Goal: Information Seeking & Learning: Compare options

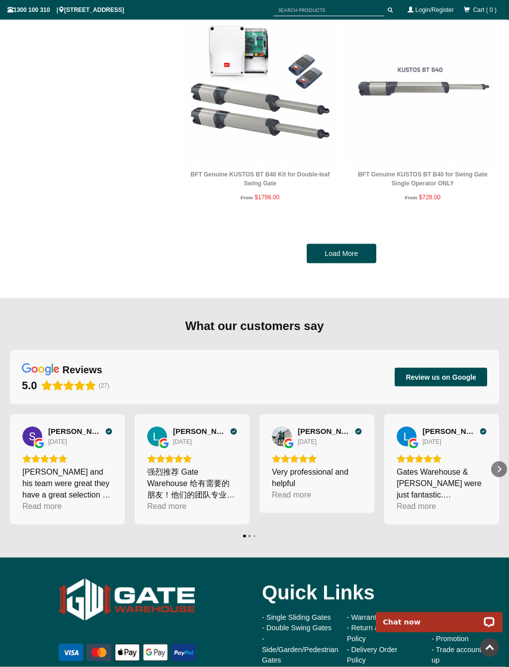
scroll to position [4618, 0]
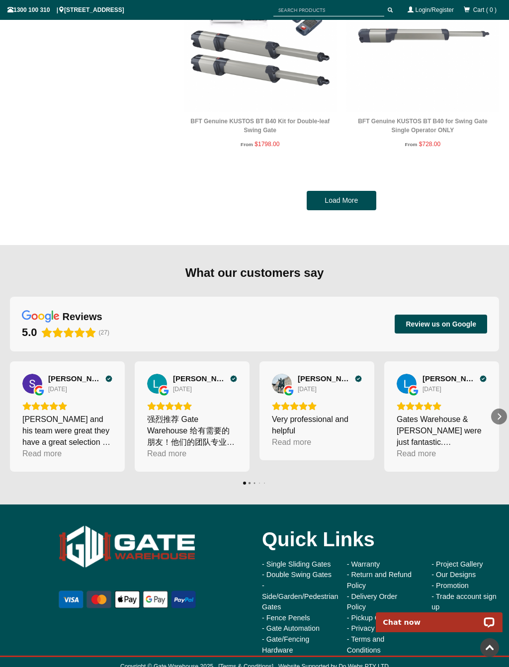
click at [444, 245] on div at bounding box center [254, 374] width 509 height 259
click at [347, 192] on link "Load More" at bounding box center [342, 201] width 70 height 20
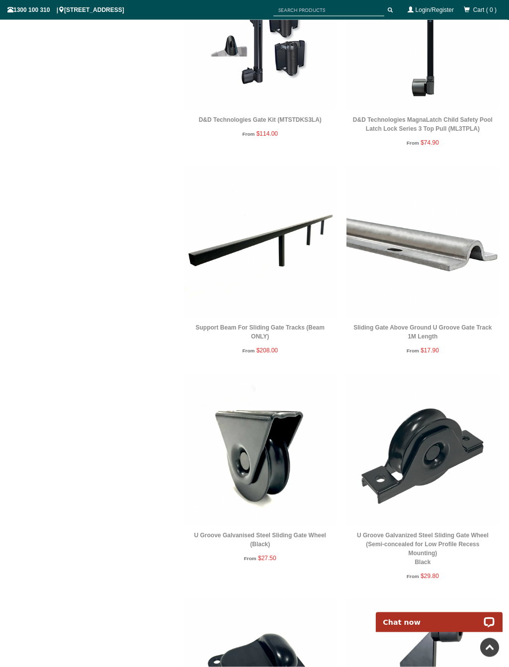
scroll to position [8209, 0]
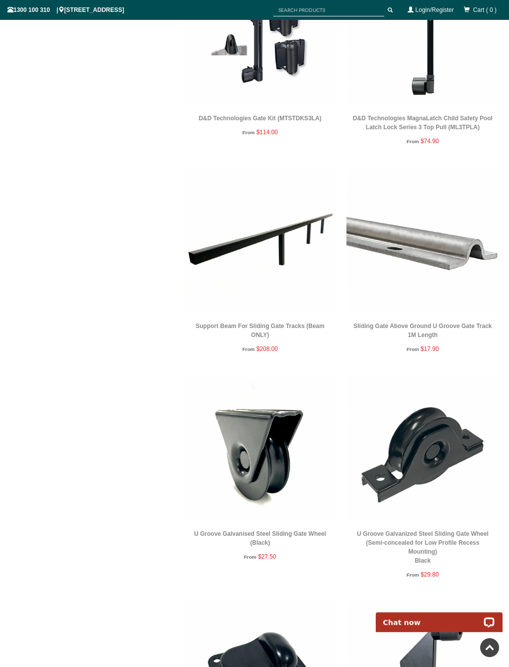
click at [271, 235] on img at bounding box center [260, 240] width 153 height 153
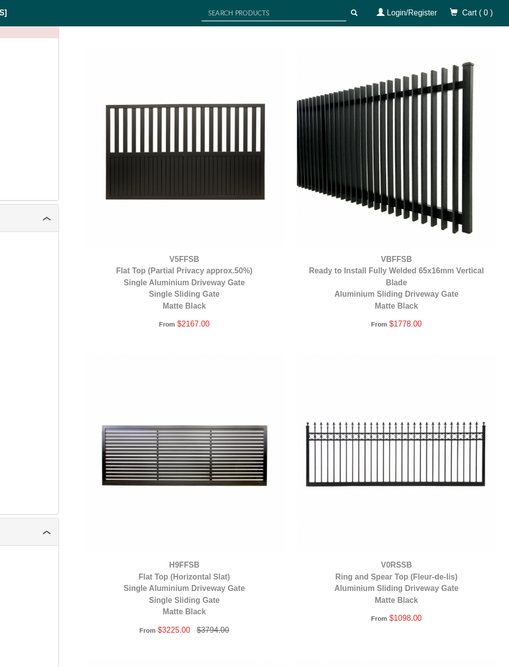
scroll to position [365, 0]
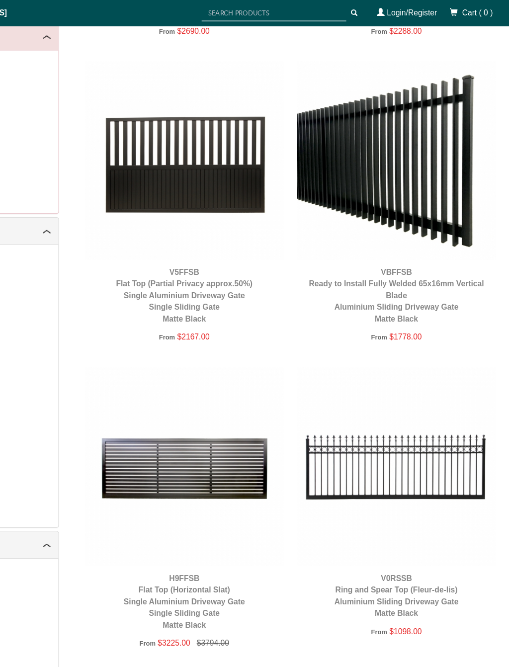
click at [346, 120] on img at bounding box center [422, 123] width 153 height 153
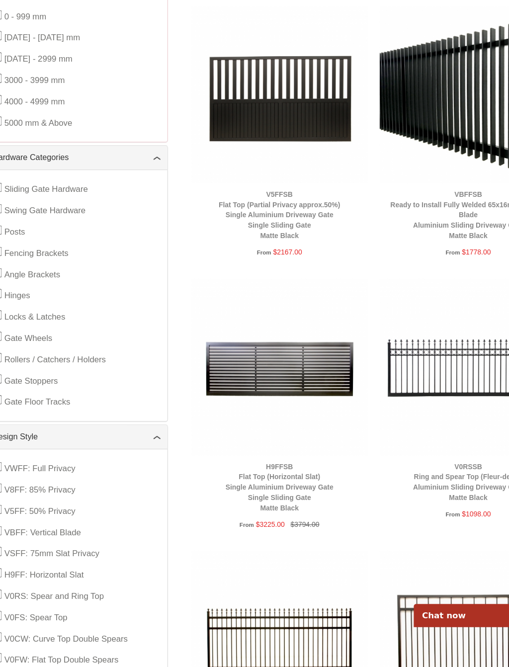
scroll to position [338, 0]
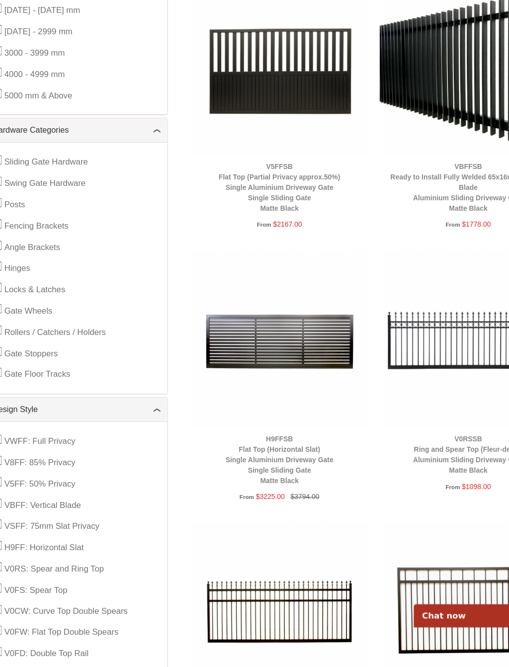
click at [263, 308] on img at bounding box center [260, 384] width 153 height 153
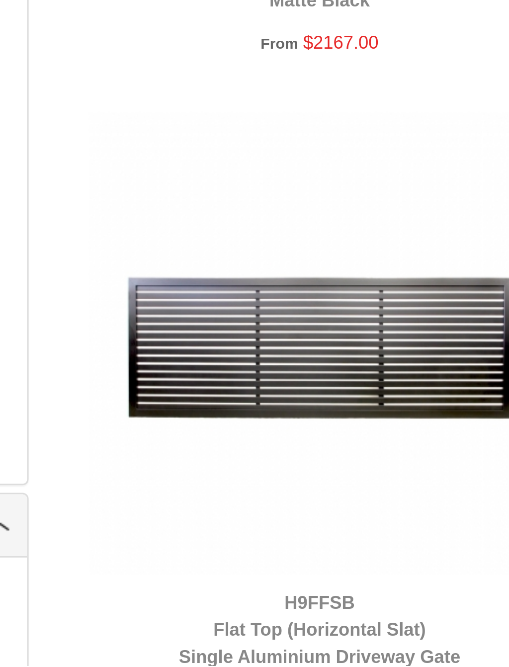
scroll to position [328, 0]
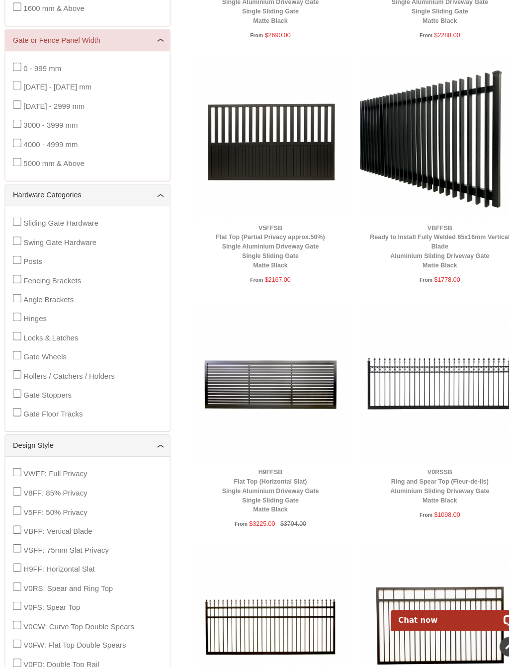
click at [439, 125] on img at bounding box center [422, 159] width 153 height 153
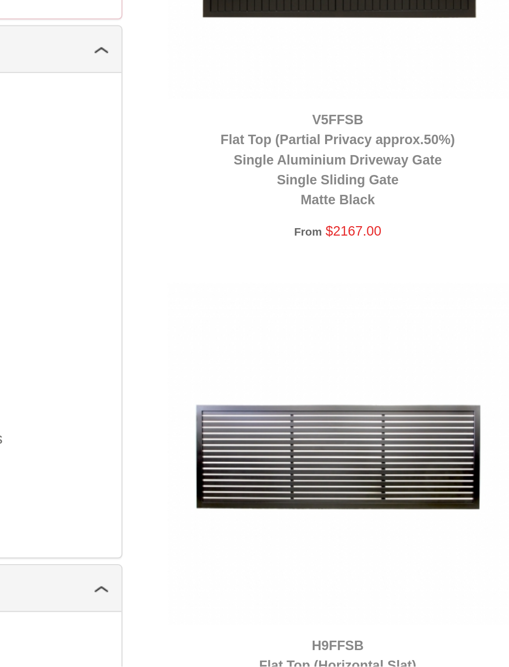
scroll to position [183, 0]
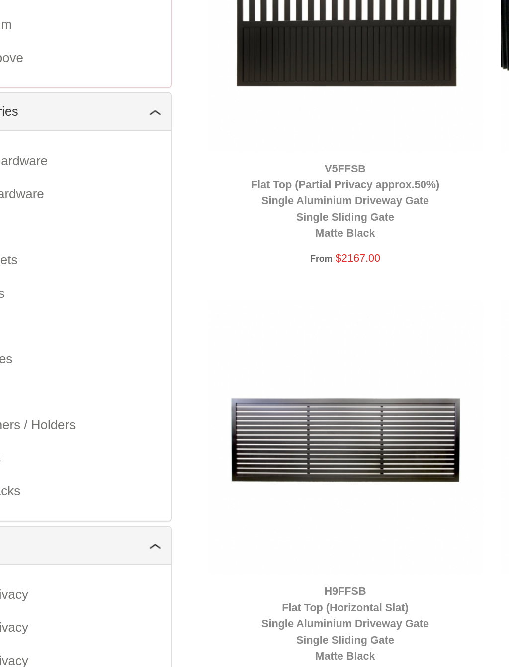
click at [214, 463] on img at bounding box center [260, 539] width 153 height 153
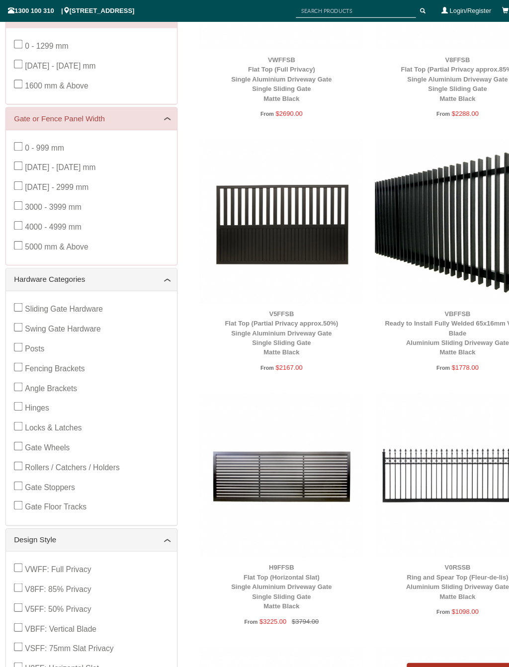
scroll to position [162, 0]
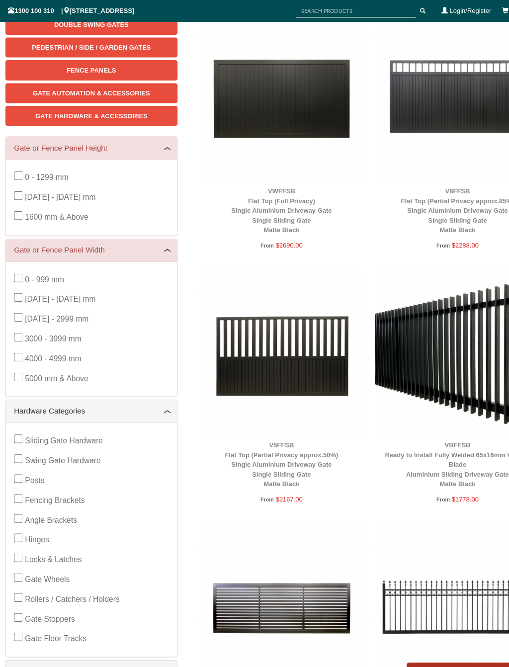
click at [440, 297] on img at bounding box center [422, 325] width 153 height 153
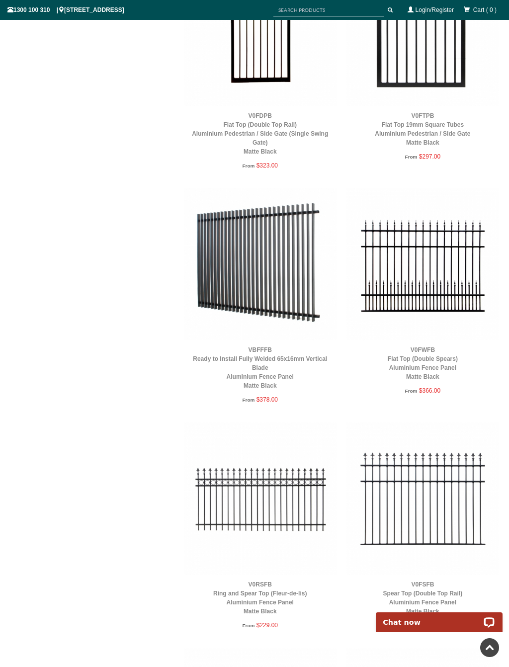
scroll to position [3270, 0]
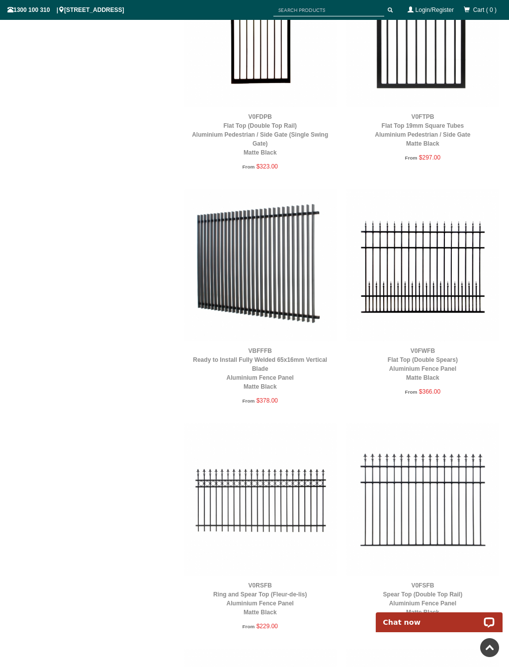
click at [280, 255] on img at bounding box center [260, 265] width 153 height 153
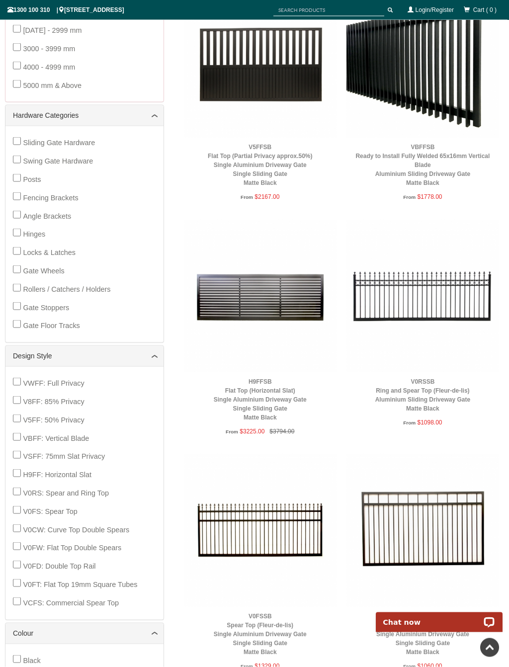
scroll to position [429, 0]
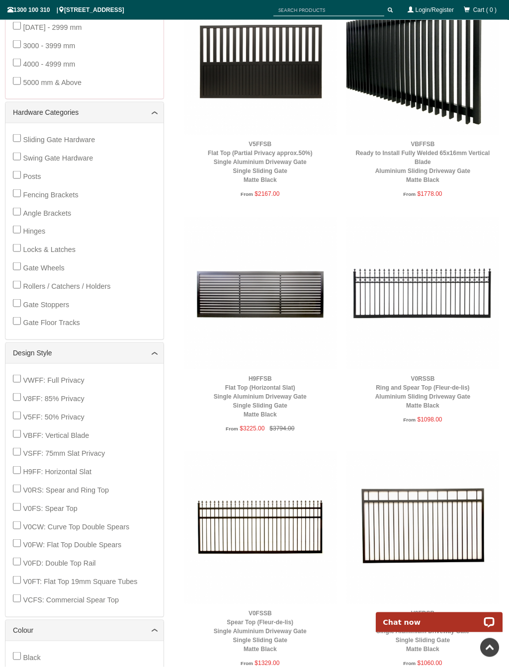
click at [279, 294] on img at bounding box center [260, 293] width 153 height 153
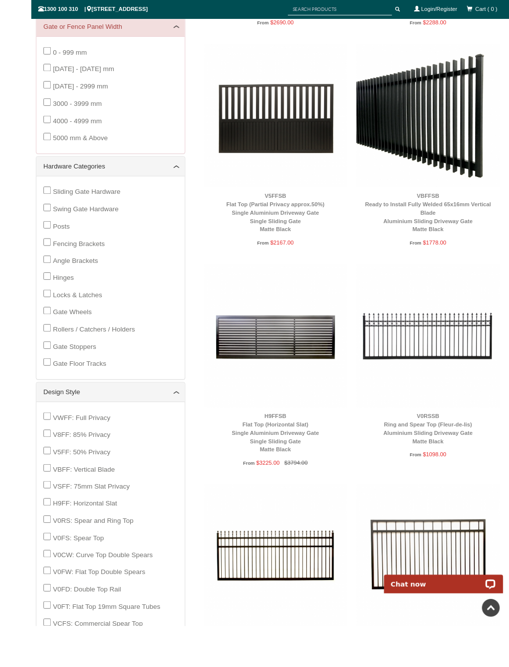
scroll to position [400, 0]
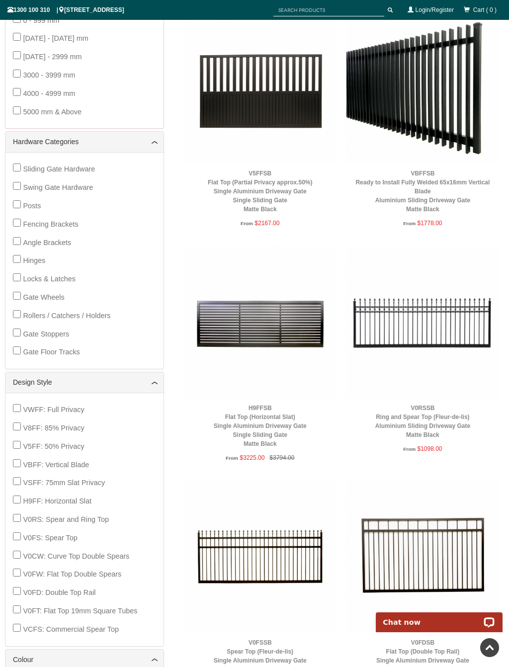
click at [346, 411] on div "V0RSSB Ring and Spear Top (Fleur-de-lis) Aluminium Sliding Driveway Gate Matte …" at bounding box center [422, 359] width 153 height 226
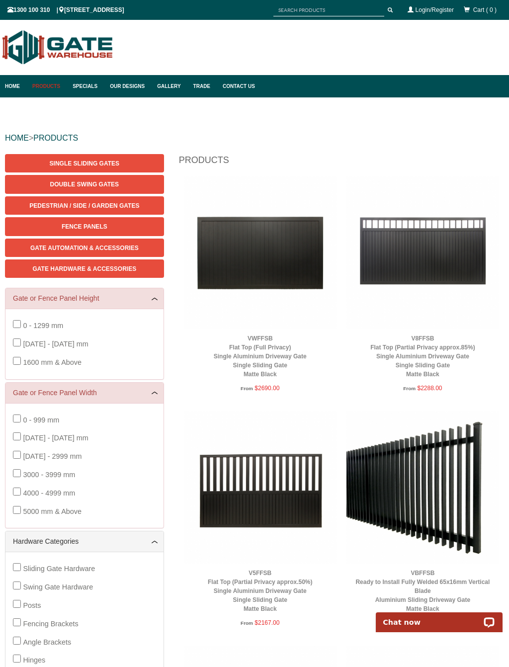
scroll to position [0, 0]
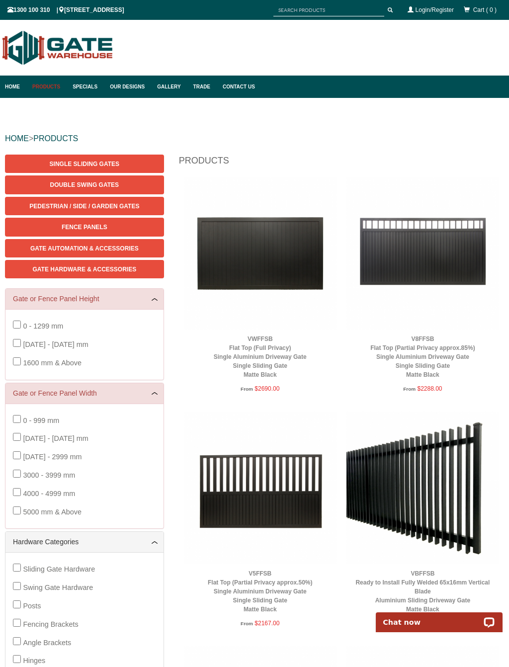
click at [426, 457] on html "Home Products Specials Our Designs Gallery Trade Contact Us Products Single Sli…" at bounding box center [254, 333] width 509 height 667
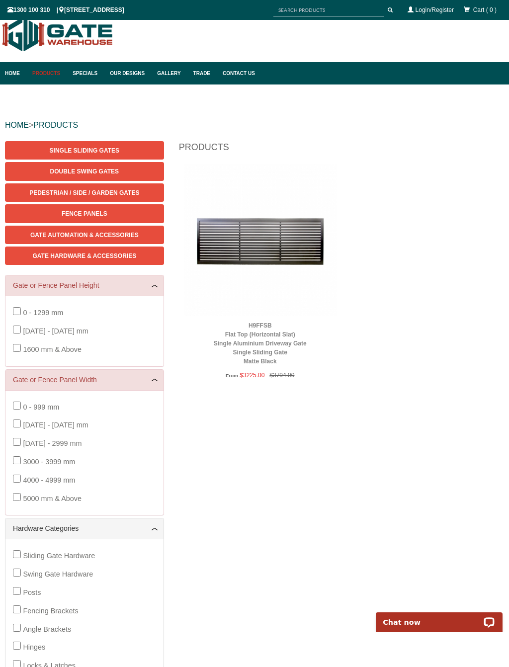
scroll to position [25, 0]
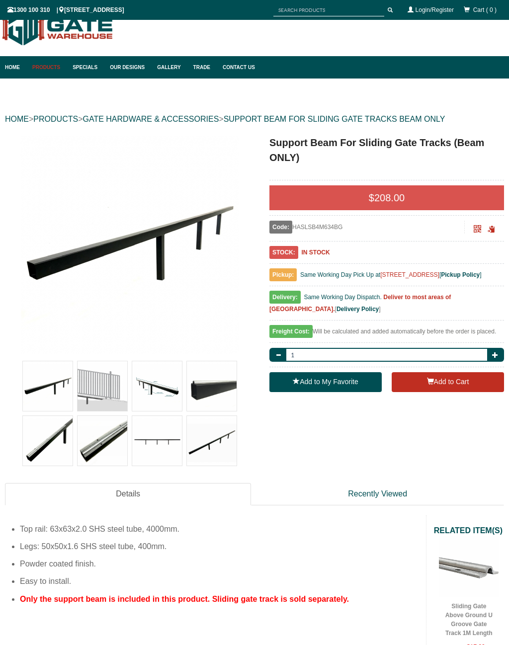
scroll to position [25, 0]
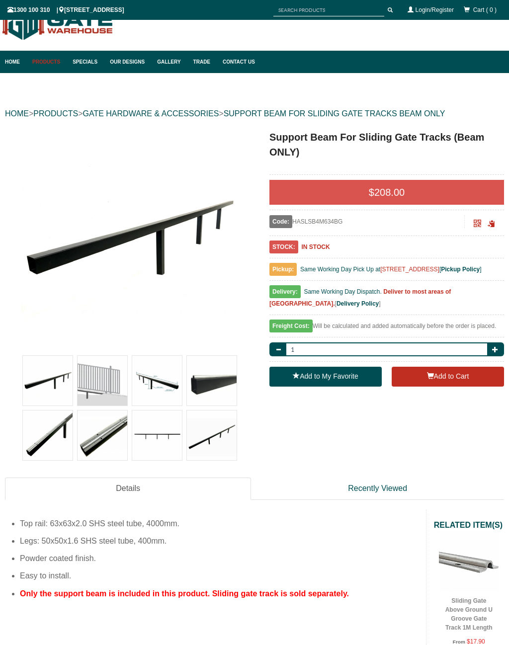
click at [111, 379] on img at bounding box center [103, 381] width 50 height 50
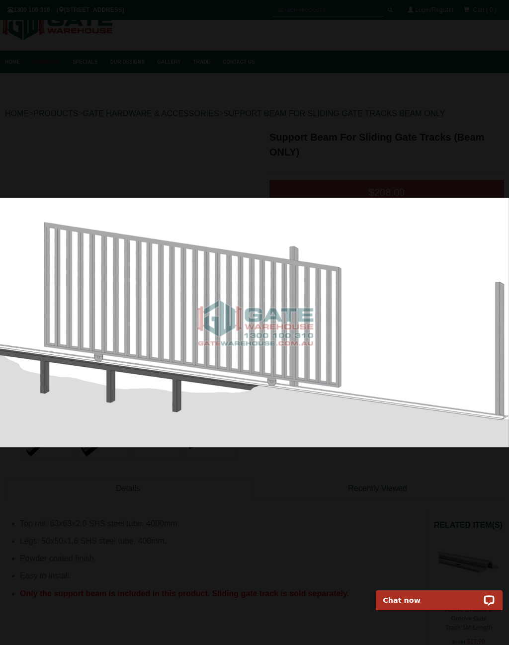
scroll to position [0, 0]
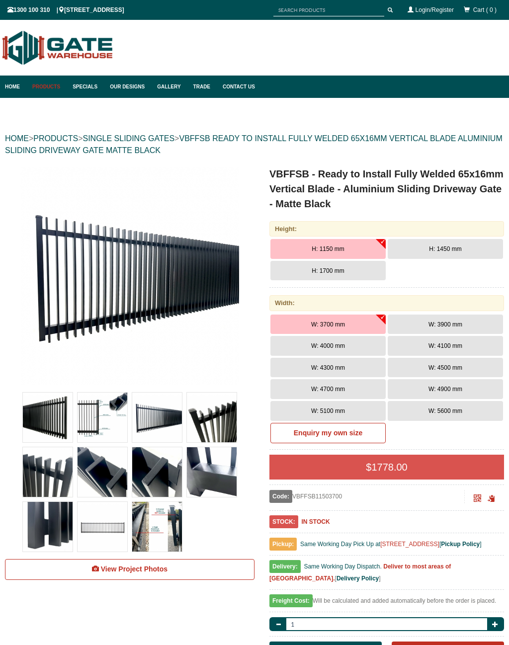
scroll to position [25, 0]
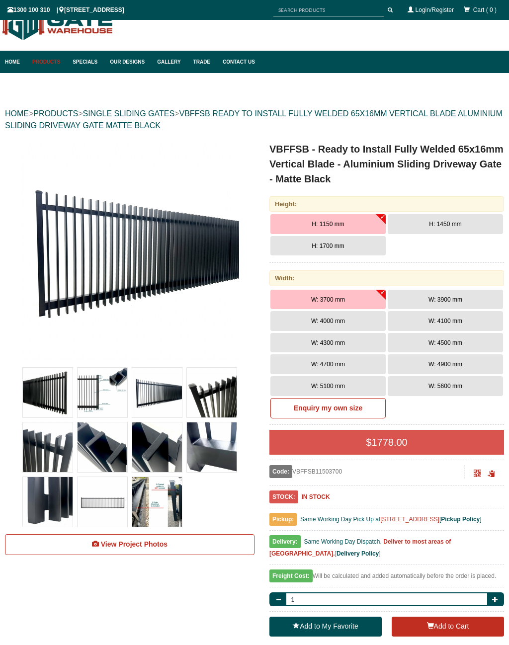
click at [458, 228] on button "H: 1450 mm" at bounding box center [445, 224] width 115 height 20
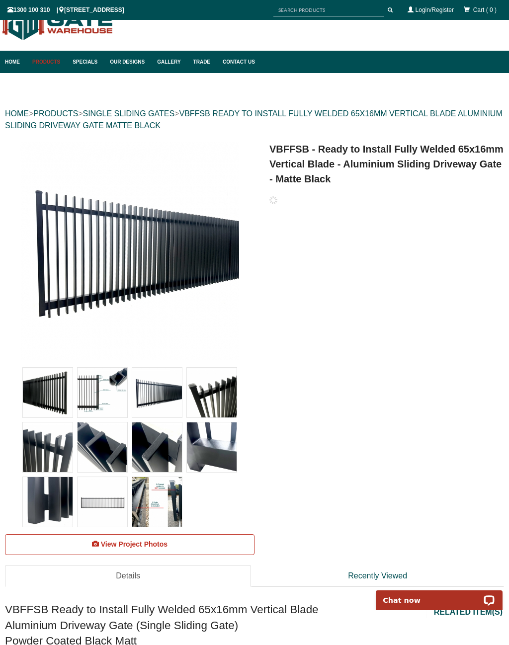
scroll to position [0, 0]
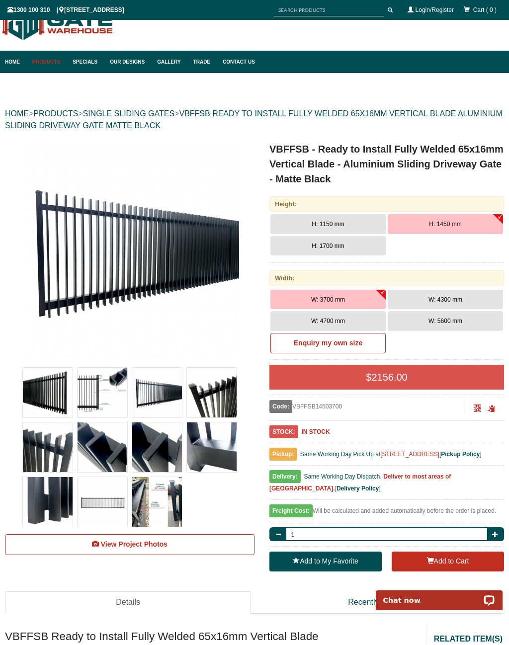
click at [457, 303] on button "W: 4300 mm" at bounding box center [445, 300] width 115 height 20
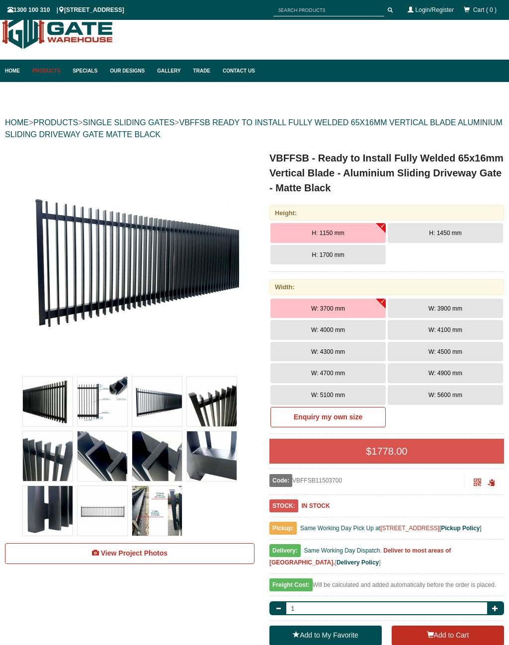
scroll to position [25, 0]
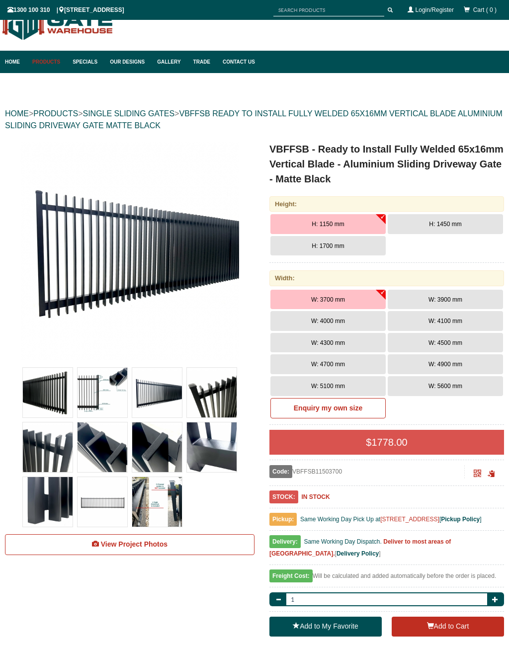
click at [340, 247] on span "H: 1700 mm" at bounding box center [328, 245] width 32 height 7
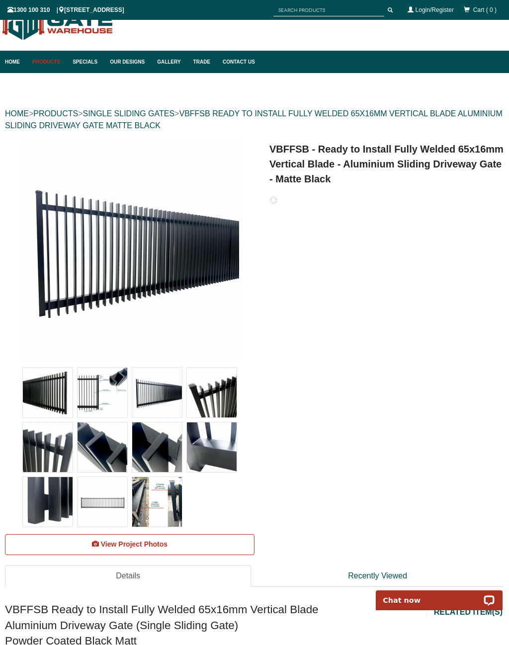
scroll to position [0, 0]
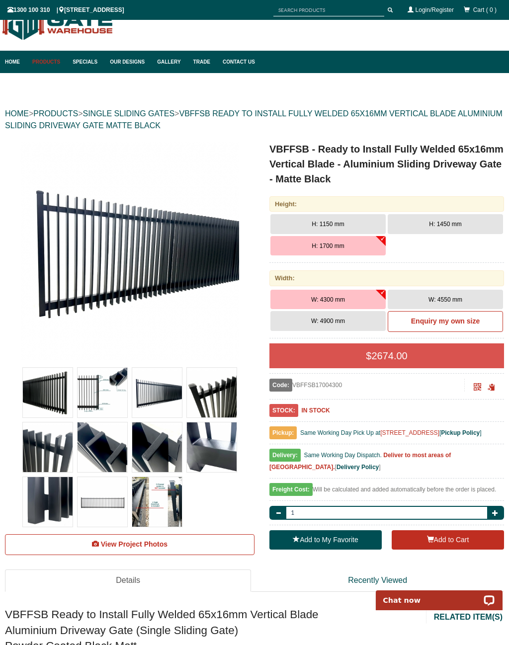
click at [455, 294] on button "W: 4550 mm" at bounding box center [445, 300] width 115 height 20
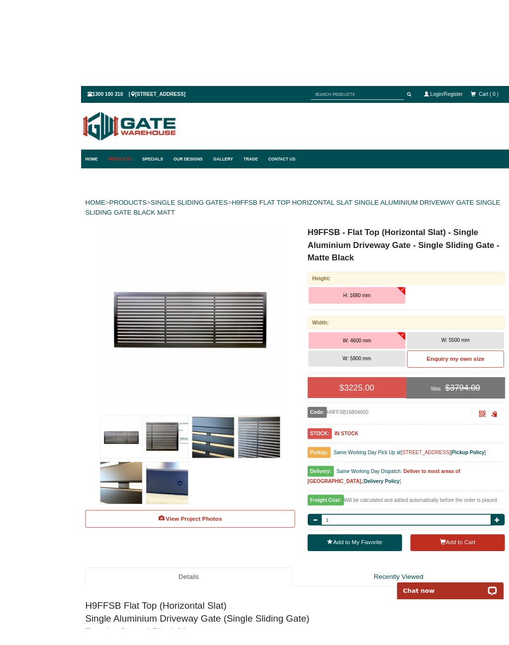
scroll to position [17, 0]
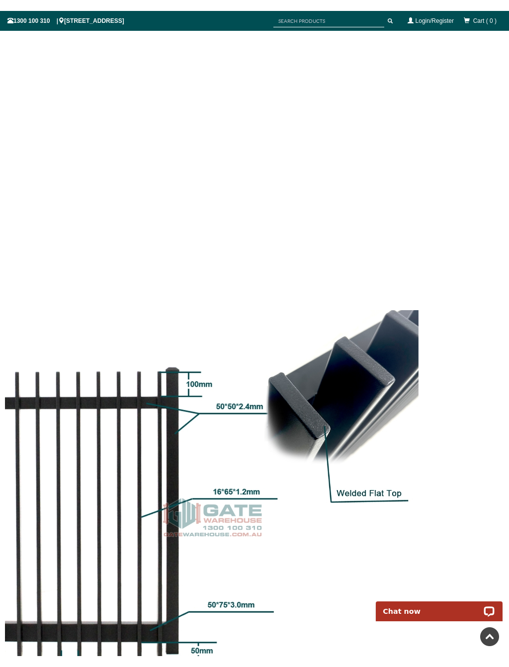
scroll to position [1256, 0]
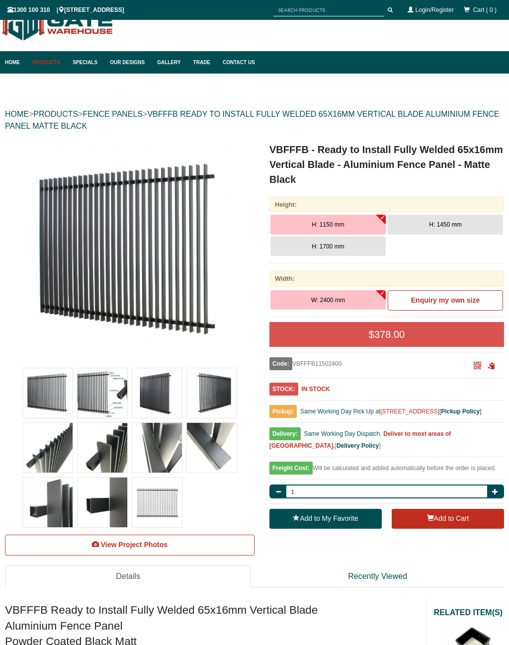
scroll to position [25, 0]
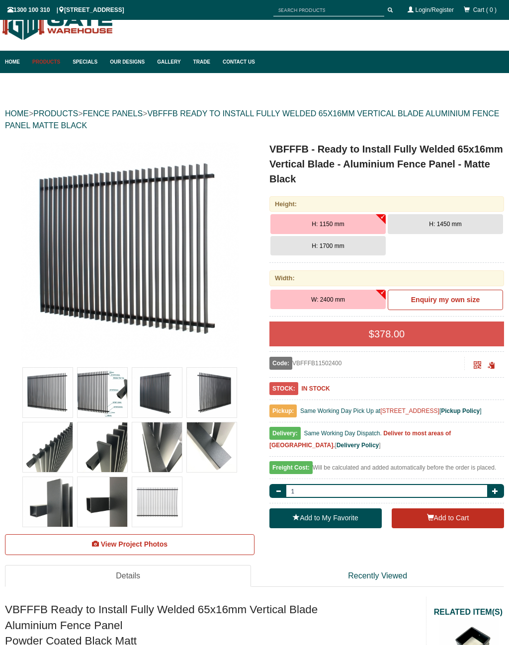
click at [334, 249] on button "H: 1700 mm" at bounding box center [327, 246] width 115 height 20
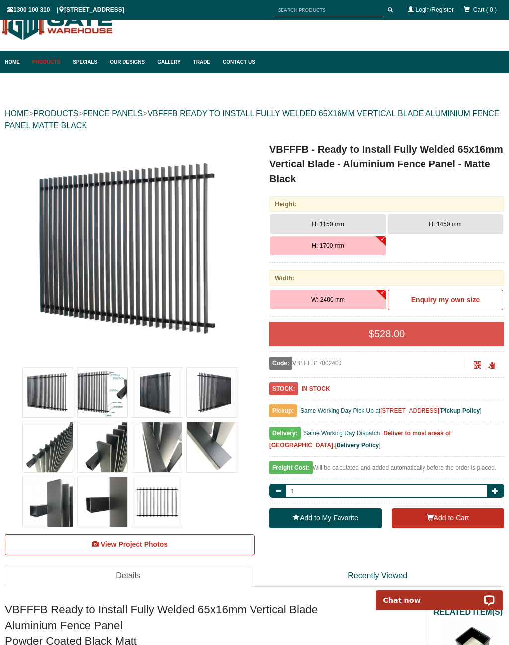
scroll to position [0, 0]
